Goal: Task Accomplishment & Management: Complete application form

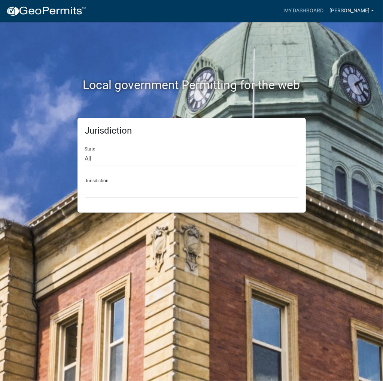
click at [357, 10] on link "[PERSON_NAME]" at bounding box center [352, 11] width 51 height 14
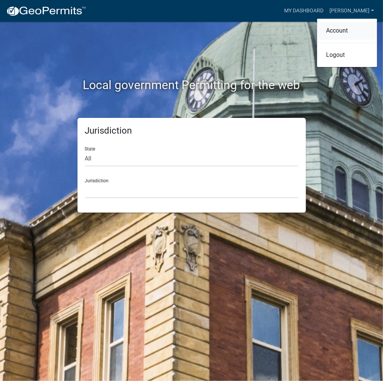
click at [340, 33] on link "Account" at bounding box center [347, 31] width 60 height 18
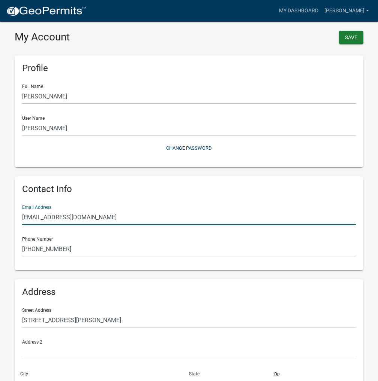
drag, startPoint x: 100, startPoint y: 218, endPoint x: 0, endPoint y: 245, distance: 103.7
click at [0, 245] on html "Internet Explorer does NOT work with GeoPermits. Get a new browser for more sec…" at bounding box center [189, 190] width 378 height 381
type input "[EMAIL_ADDRESS][DOMAIN_NAME]"
click at [353, 37] on button "Save" at bounding box center [351, 37] width 24 height 13
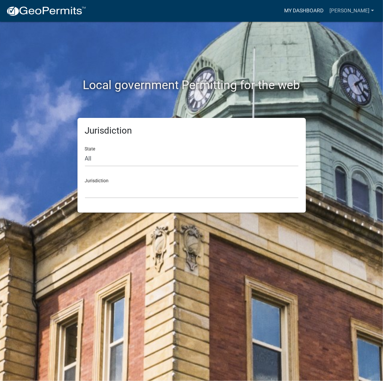
click at [308, 8] on link "My Dashboard" at bounding box center [303, 11] width 45 height 14
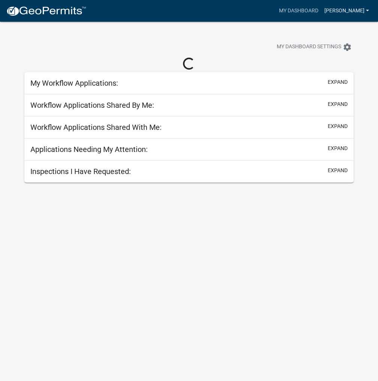
click at [340, 12] on link "[PERSON_NAME]" at bounding box center [346, 11] width 51 height 14
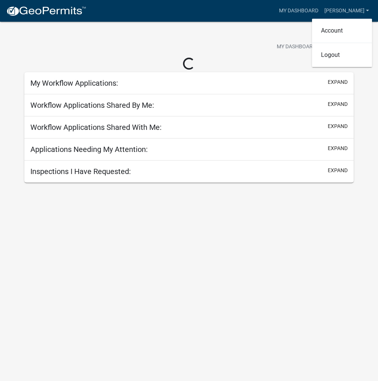
drag, startPoint x: 300, startPoint y: 23, endPoint x: 140, endPoint y: 24, distance: 159.2
click at [299, 22] on div "My Dashboard Settings settings" at bounding box center [189, 39] width 340 height 34
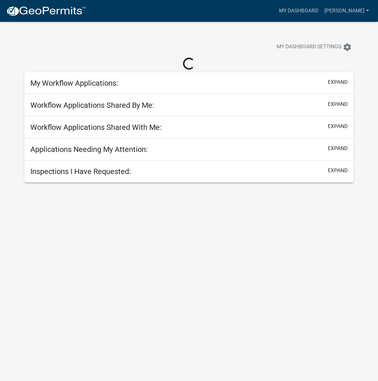
click at [48, 16] on img at bounding box center [46, 11] width 80 height 11
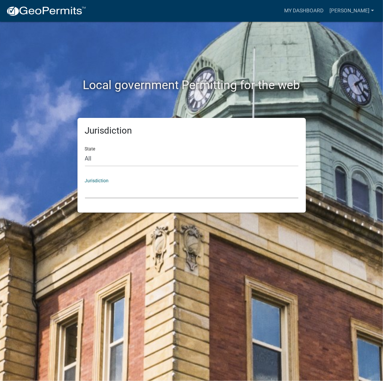
click at [131, 192] on select "[GEOGRAPHIC_DATA], [US_STATE] [GEOGRAPHIC_DATA], [US_STATE][PERSON_NAME][GEOGRA…" at bounding box center [192, 190] width 214 height 15
click at [322, 92] on h2 "Local government Permitting for the web" at bounding box center [192, 85] width 348 height 14
click at [151, 163] on select "All [US_STATE] [US_STATE] [US_STATE] [US_STATE] [US_STATE] [US_STATE] [US_STATE…" at bounding box center [192, 158] width 214 height 15
select select "[US_STATE]"
click at [85, 151] on select "All [US_STATE] [US_STATE] [US_STATE] [US_STATE] [US_STATE] [US_STATE] [US_STATE…" at bounding box center [192, 158] width 214 height 15
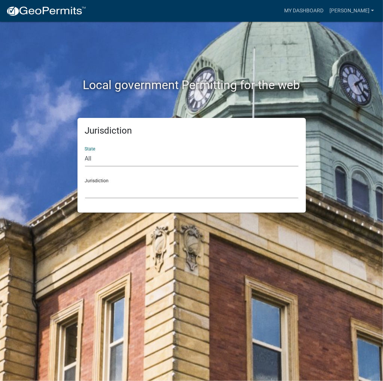
click at [140, 194] on select "[GEOGRAPHIC_DATA], [US_STATE]" at bounding box center [192, 190] width 214 height 15
click at [132, 161] on select "All [US_STATE] [US_STATE] [US_STATE] [US_STATE] [US_STATE] [US_STATE] [US_STATE…" at bounding box center [192, 158] width 214 height 15
select select
click at [85, 151] on select "All [US_STATE] [US_STATE] [US_STATE] [US_STATE] [US_STATE] [US_STATE] [US_STATE…" at bounding box center [192, 158] width 214 height 15
click at [118, 195] on select "[GEOGRAPHIC_DATA], [US_STATE] [GEOGRAPHIC_DATA], [US_STATE][PERSON_NAME][GEOGRA…" at bounding box center [192, 190] width 214 height 15
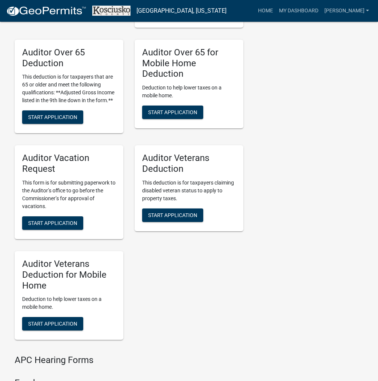
scroll to position [908, 0]
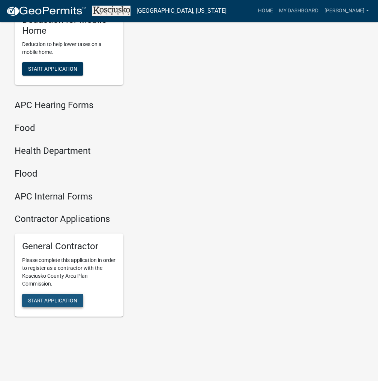
click at [60, 295] on button "Start Application" at bounding box center [52, 300] width 61 height 13
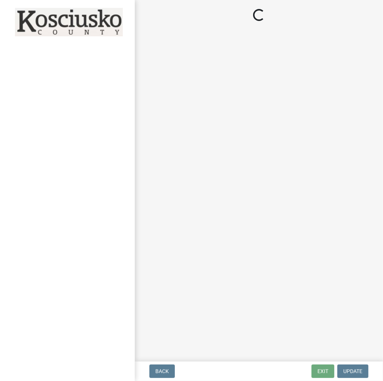
select select "In"
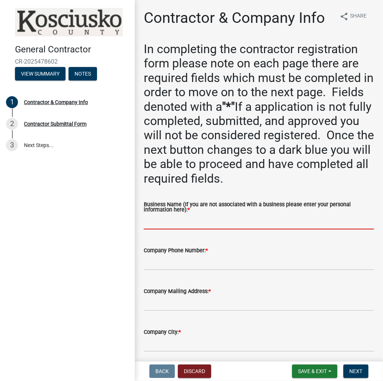
click at [176, 224] on input "Business Name (If you are not associated with a business please enter your pers…" at bounding box center [259, 221] width 230 height 15
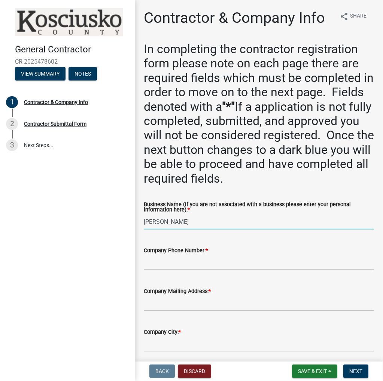
type input "[PERSON_NAME]"
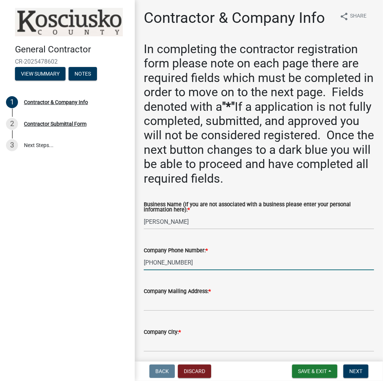
type input "[PHONE_NUMBER]"
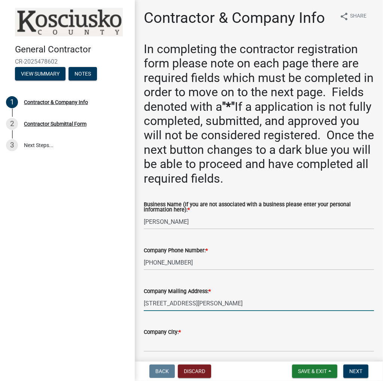
type input "[STREET_ADDRESS][PERSON_NAME]"
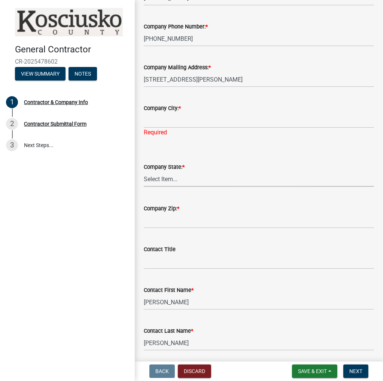
click at [142, 110] on div "Company City: * Required" at bounding box center [259, 115] width 242 height 44
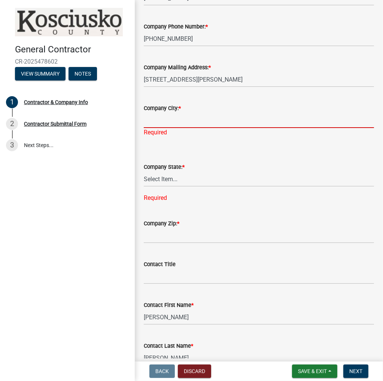
click at [181, 121] on input "Company City: *" at bounding box center [259, 120] width 230 height 15
type input "Indioanpolis"
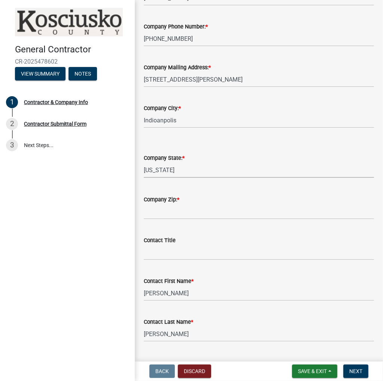
select select "IN"
type input "46218"
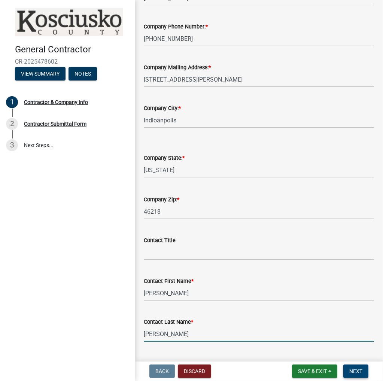
click at [345, 372] on button "Next" at bounding box center [355, 371] width 25 height 13
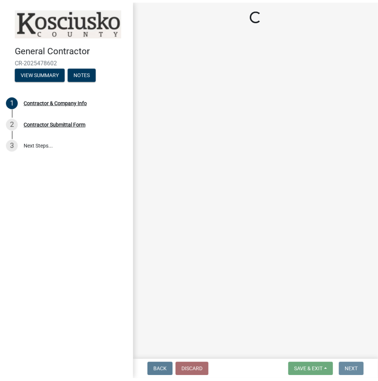
scroll to position [0, 0]
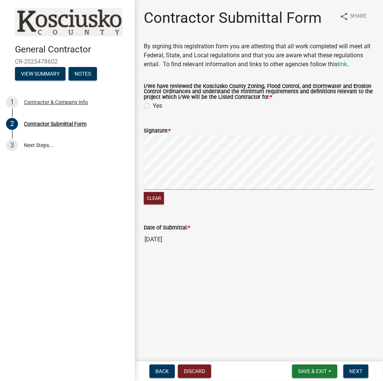
click at [153, 104] on label "Yes" at bounding box center [157, 106] width 9 height 9
click at [153, 104] on input "Yes" at bounding box center [155, 104] width 5 height 5
radio input "true"
click at [358, 370] on span "Next" at bounding box center [355, 372] width 13 height 6
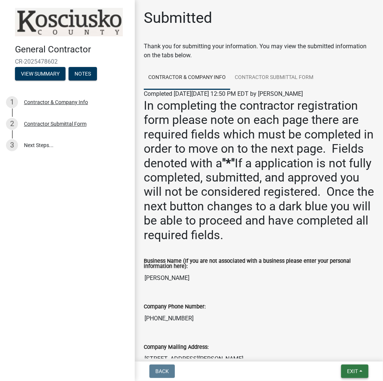
click at [357, 370] on span "Exit" at bounding box center [352, 372] width 11 height 6
click at [341, 354] on button "Save & Exit" at bounding box center [339, 352] width 60 height 18
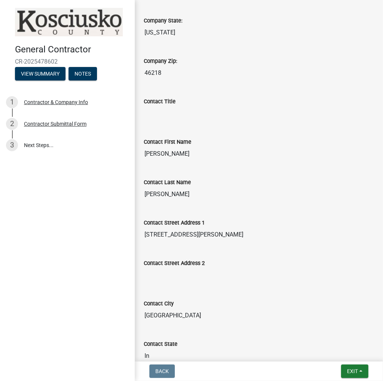
scroll to position [412, 0]
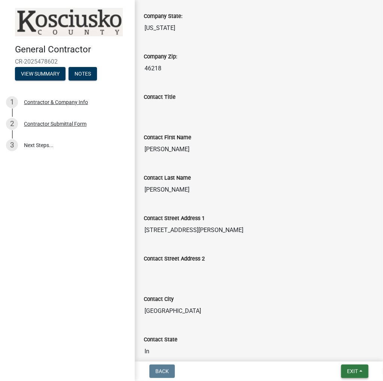
click at [361, 372] on button "Exit" at bounding box center [354, 371] width 27 height 13
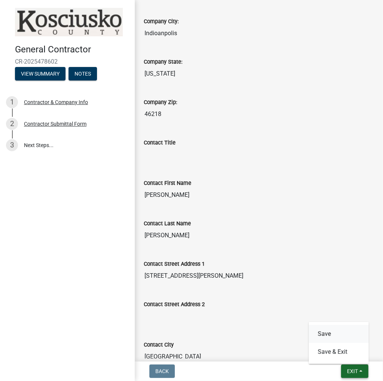
scroll to position [262, 0]
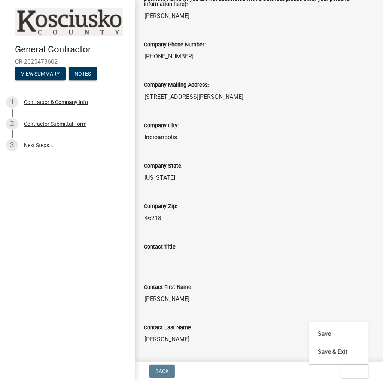
drag, startPoint x: 247, startPoint y: 274, endPoint x: 251, endPoint y: 272, distance: 4.7
click at [249, 273] on div "Contact First Name Chris" at bounding box center [259, 289] width 230 height 34
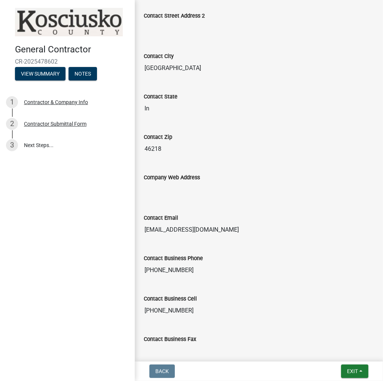
scroll to position [697, 0]
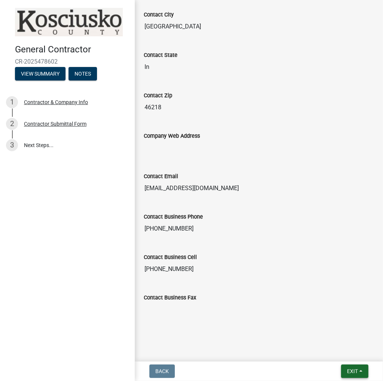
click at [354, 376] on button "Exit" at bounding box center [354, 371] width 27 height 13
click at [342, 355] on button "Save & Exit" at bounding box center [339, 352] width 60 height 18
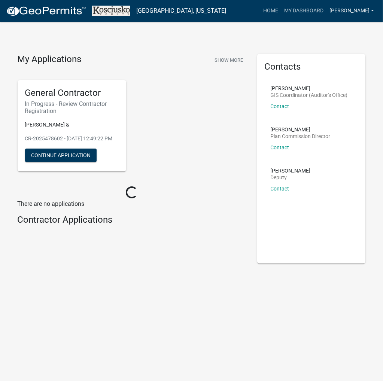
click at [363, 9] on link "[PERSON_NAME]" at bounding box center [352, 11] width 51 height 14
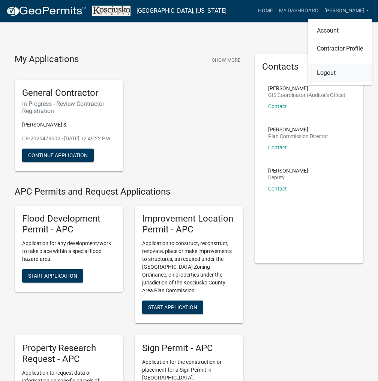
click at [324, 74] on link "Logout" at bounding box center [340, 73] width 64 height 18
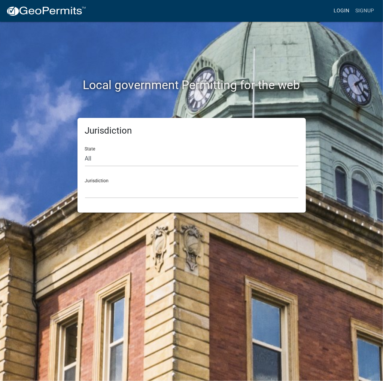
click at [341, 12] on link "Login" at bounding box center [342, 11] width 22 height 14
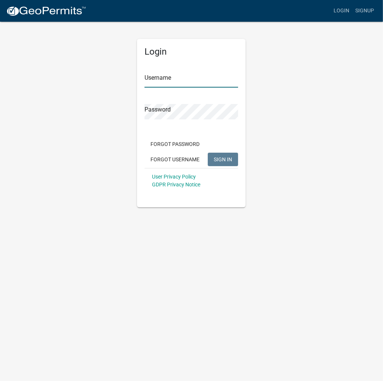
click at [197, 81] on input "Username" at bounding box center [192, 79] width 94 height 15
type input "kosplanning"
click at [208, 153] on button "SIGN IN" at bounding box center [223, 159] width 30 height 13
